Goal: Transaction & Acquisition: Purchase product/service

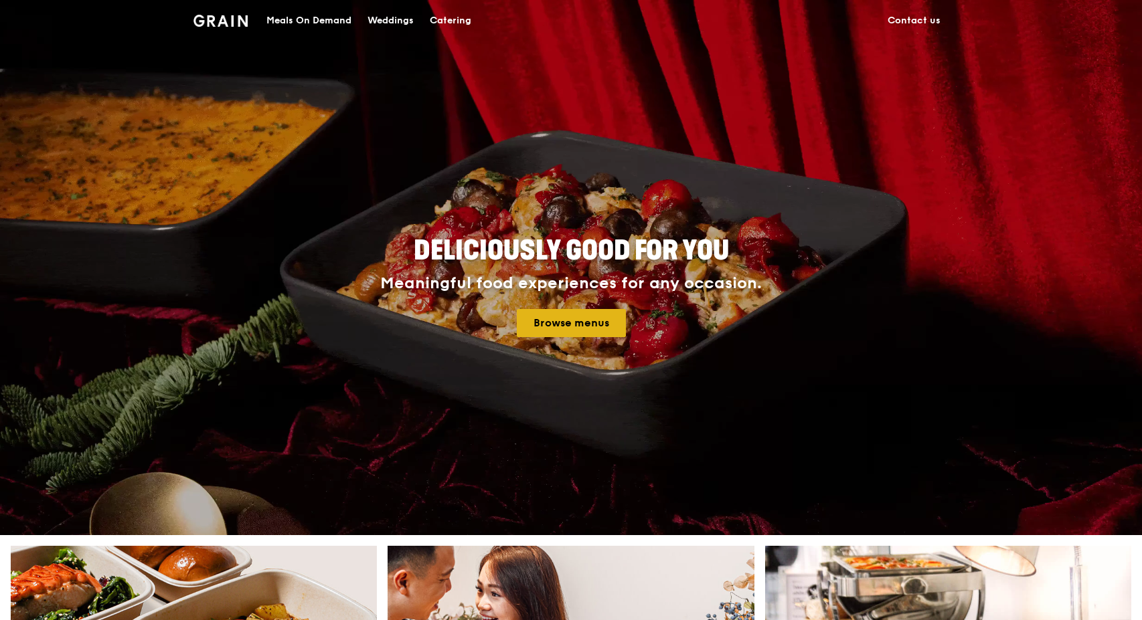
click at [578, 331] on link "Browse menus" at bounding box center [571, 323] width 109 height 28
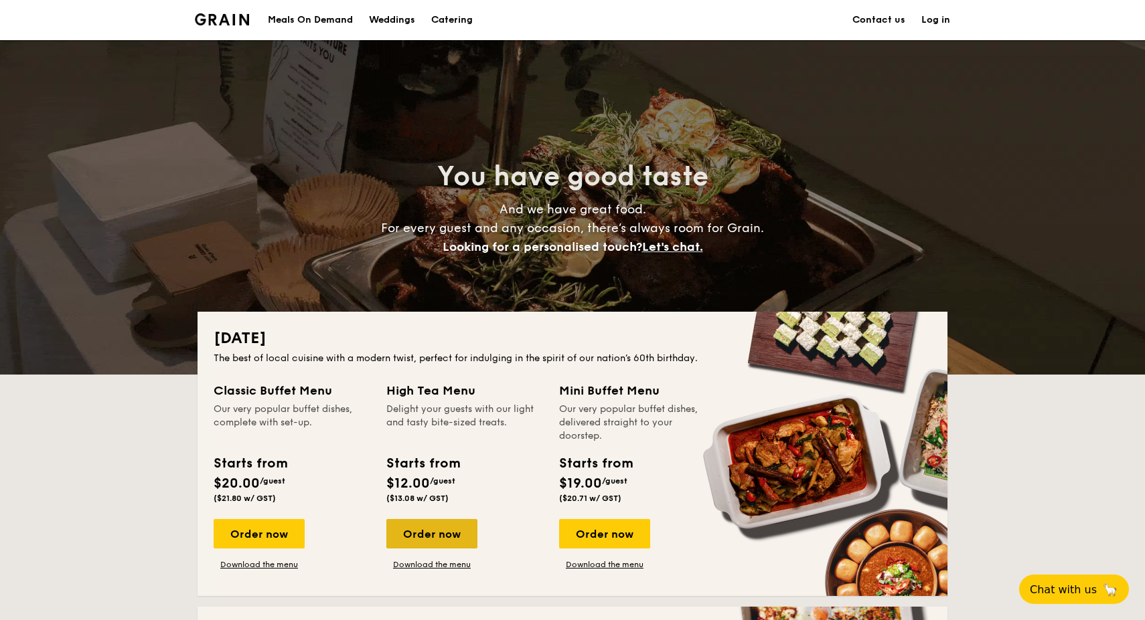
click at [436, 533] on div "Order now" at bounding box center [431, 533] width 91 height 29
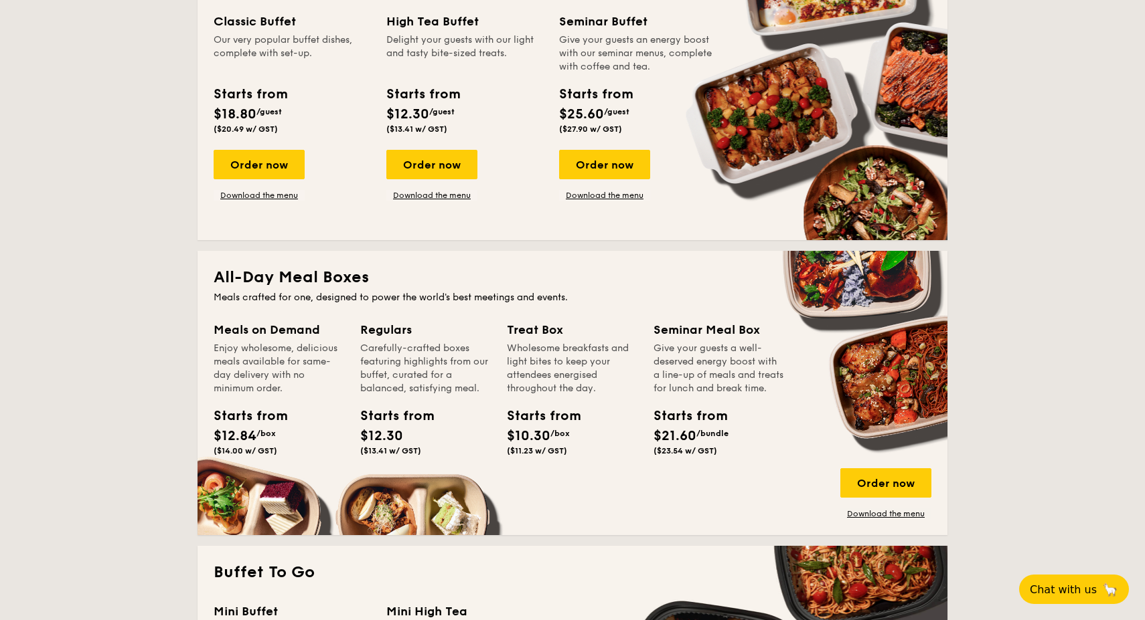
scroll to position [653, 0]
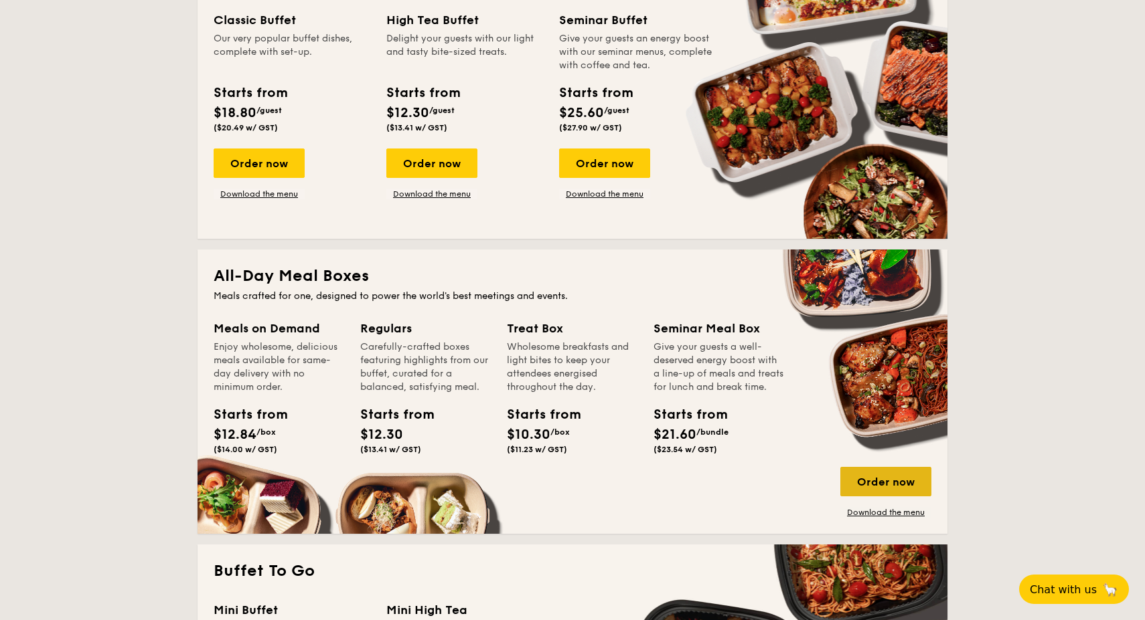
click at [891, 486] on div "Order now" at bounding box center [885, 481] width 91 height 29
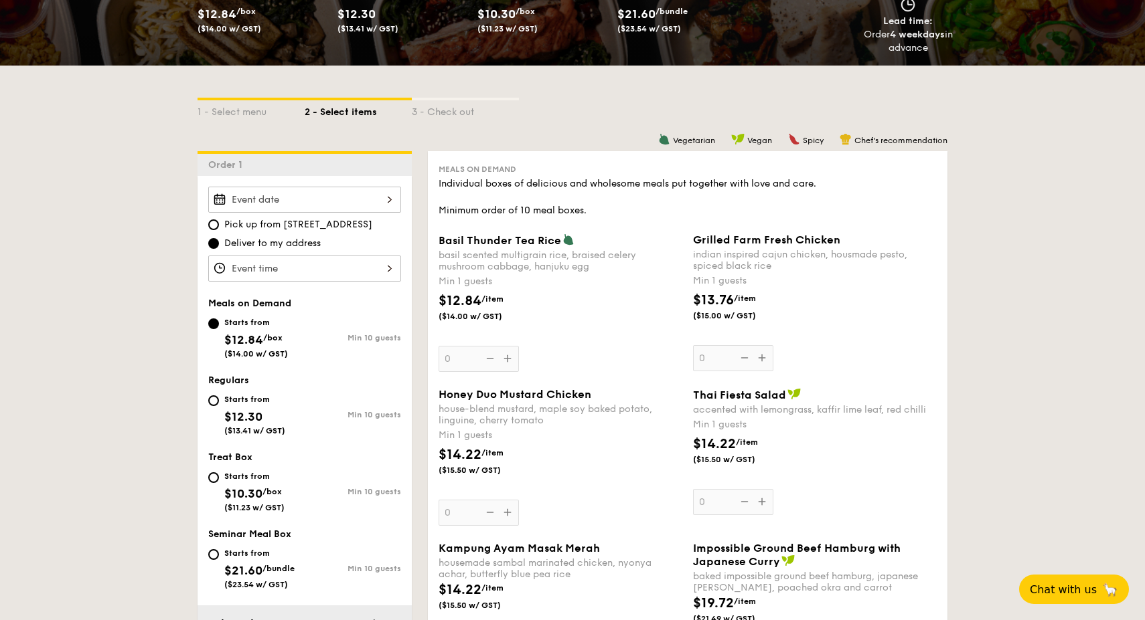
scroll to position [222, 0]
